Goal: Find specific page/section: Find specific page/section

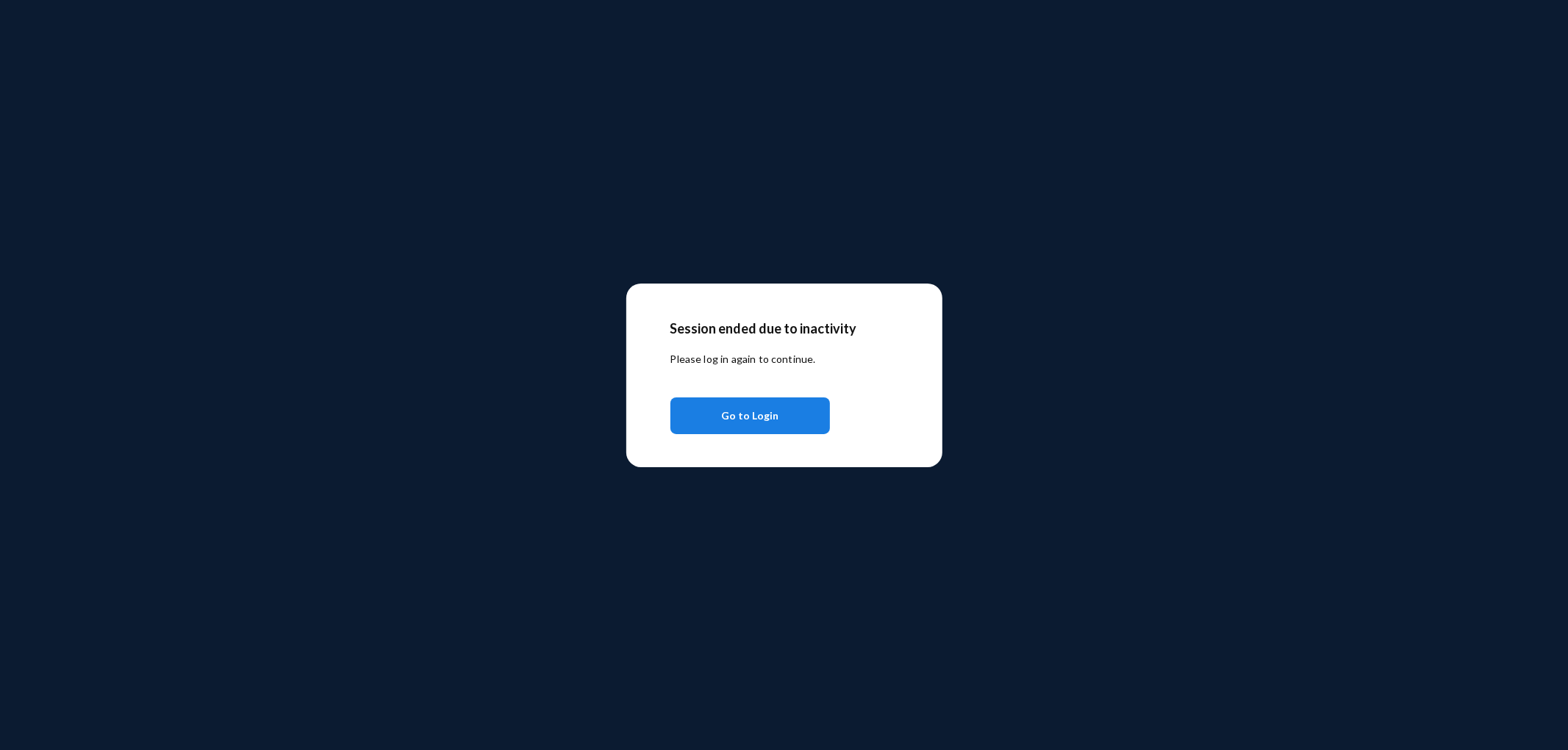
click at [745, 408] on span "Go to Login" at bounding box center [750, 416] width 57 height 26
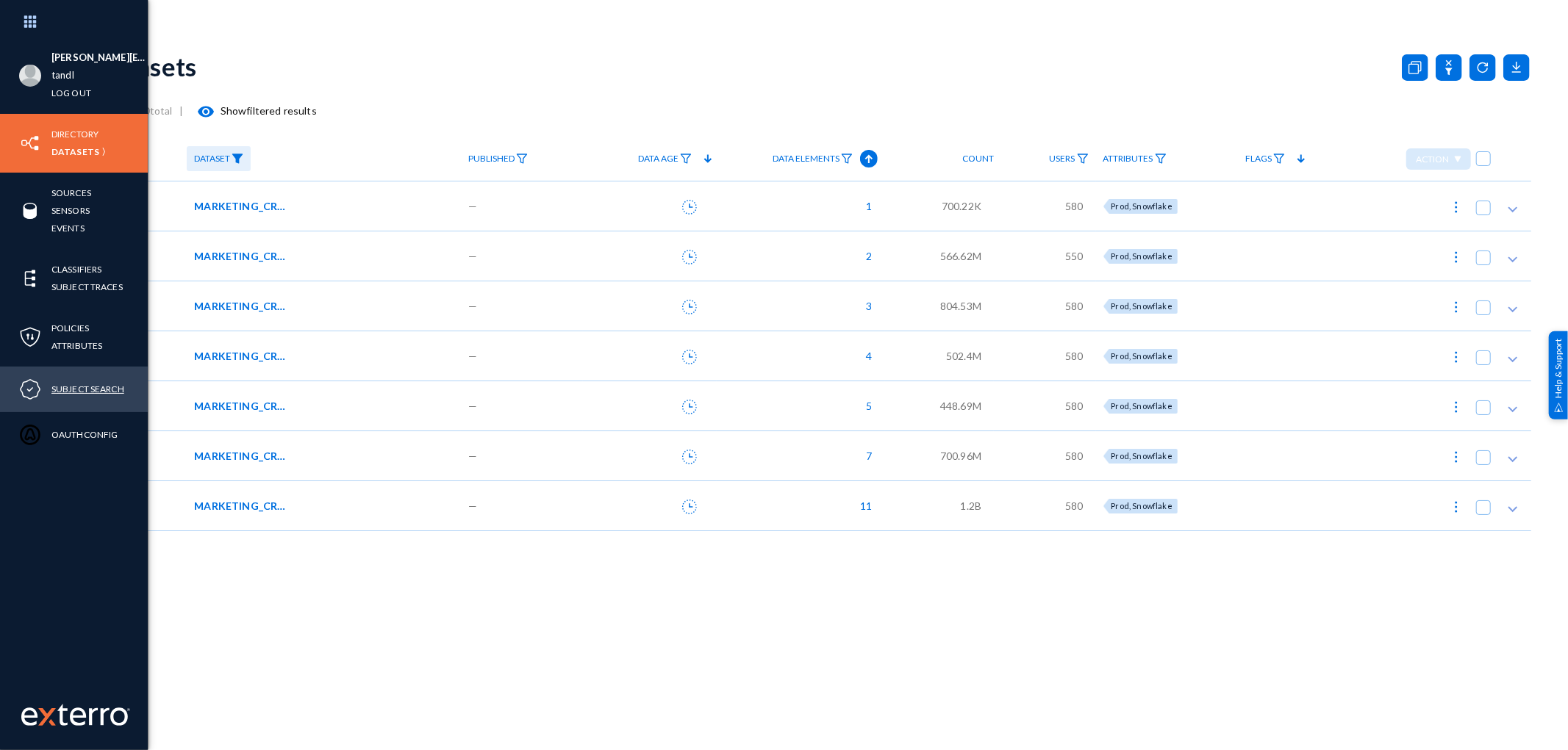
click at [89, 382] on link "Subject Search" at bounding box center [88, 389] width 73 height 17
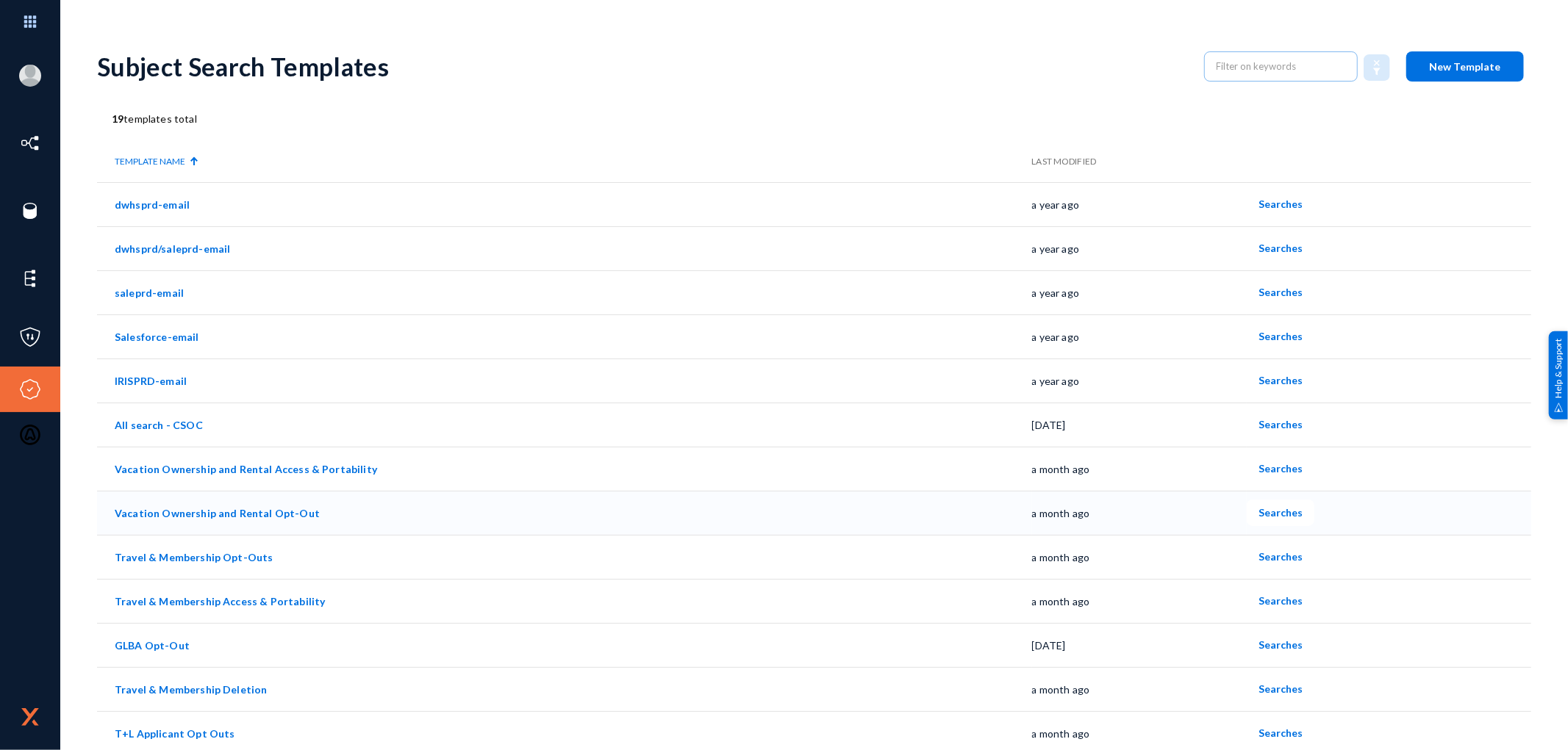
click at [203, 514] on link "Vacation Ownership and Rental Opt-Out" at bounding box center [218, 513] width 205 height 12
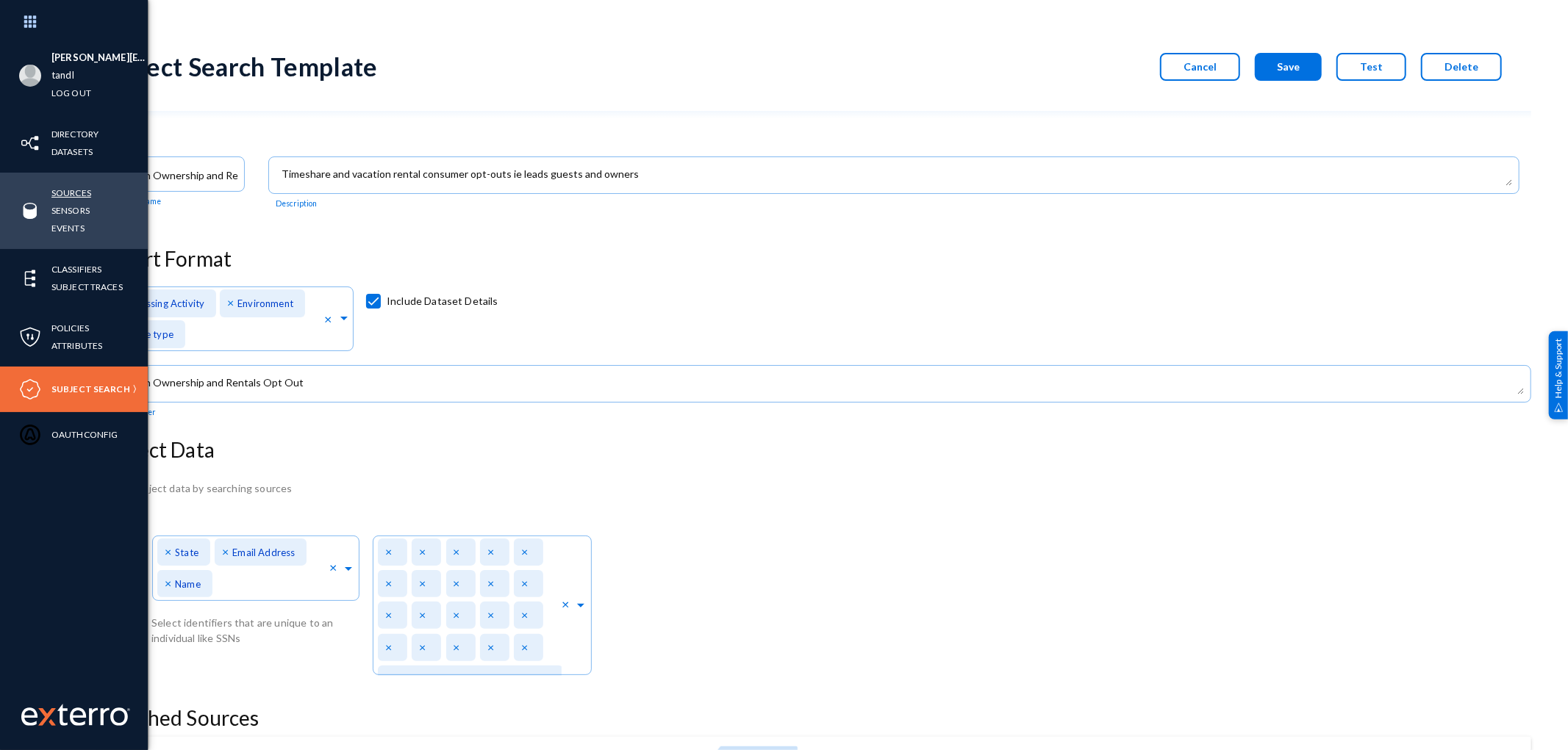
click at [70, 193] on link "Sources" at bounding box center [71, 193] width 39 height 17
